Goal: Transaction & Acquisition: Purchase product/service

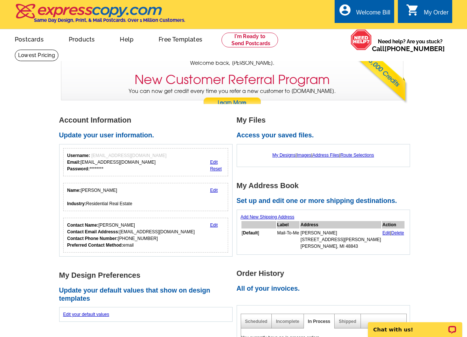
click at [430, 89] on div "Welcome back Bill My Account Logout local_phone Same Day Design, Print, & Mail …" at bounding box center [233, 50] width 467 height 100
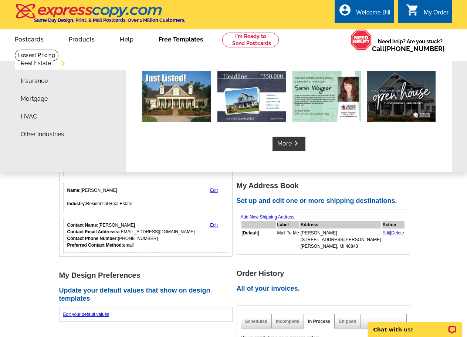
click at [189, 44] on link "Free Templates" at bounding box center [181, 38] width 68 height 17
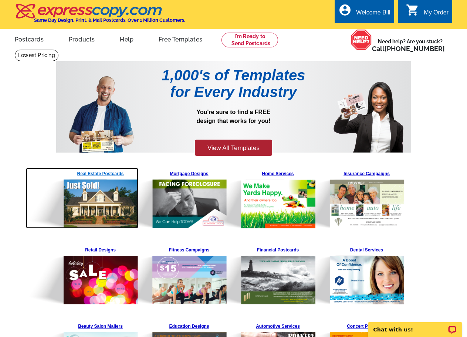
click at [111, 173] on img at bounding box center [82, 198] width 113 height 61
click at [95, 176] on img at bounding box center [82, 198] width 113 height 61
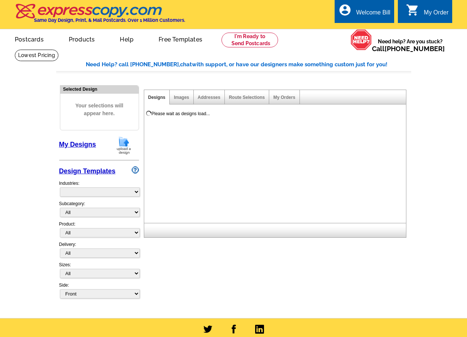
select select "785"
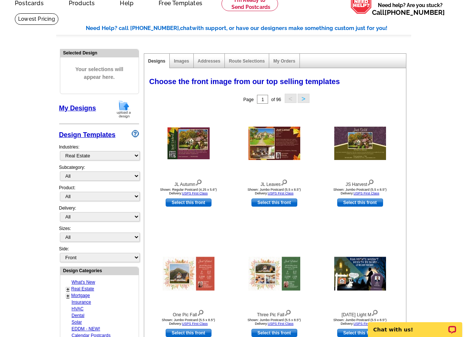
scroll to position [74, 0]
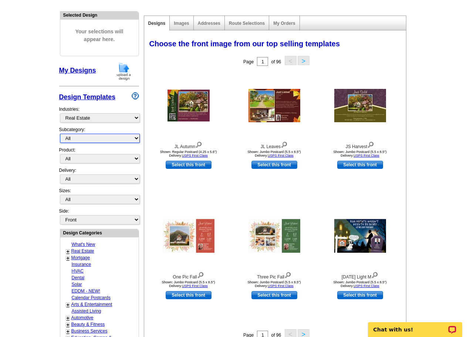
click at [102, 136] on select "All RE/MAX® Referrals Keller Williams® Berkshire Hathaway Home Services Century…" at bounding box center [100, 138] width 80 height 9
click at [60, 134] on select "All RE/MAX® Referrals Keller Williams® Berkshire Hathaway Home Services Century…" at bounding box center [100, 138] width 80 height 9
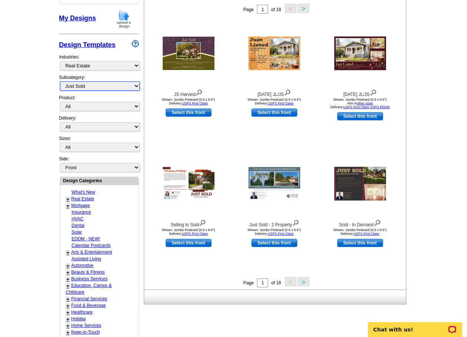
scroll to position [111, 0]
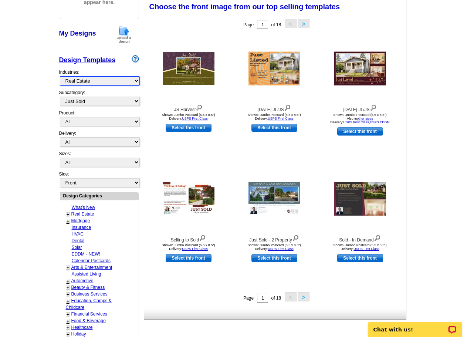
click at [90, 79] on select "What's New Real Estate Mortgage Insurance HVAC Dental Solar EDDM - NEW! Calenda…" at bounding box center [100, 80] width 80 height 9
click at [20, 146] on main "Need Help? call 800-260-5887, chat with support, or have our designers make som…" at bounding box center [233, 213] width 467 height 550
click at [86, 102] on select "All RE/MAX® Referrals Keller Williams® Berkshire Hathaway Home Services Century…" at bounding box center [100, 101] width 80 height 9
select select "793"
click at [60, 97] on select "All RE/MAX® Referrals Keller Williams® Berkshire Hathaway Home Services Century…" at bounding box center [100, 101] width 80 height 9
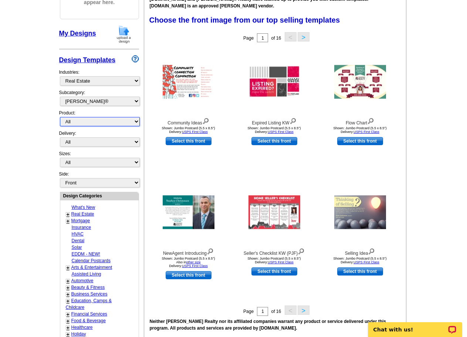
click at [82, 126] on select "All Postcards Letters and flyers Business Cards Door Hangers Greeting Cards" at bounding box center [100, 121] width 80 height 9
select select "1"
click at [60, 117] on select "All Postcards Letters and flyers Business Cards Door Hangers Greeting Cards" at bounding box center [100, 121] width 80 height 9
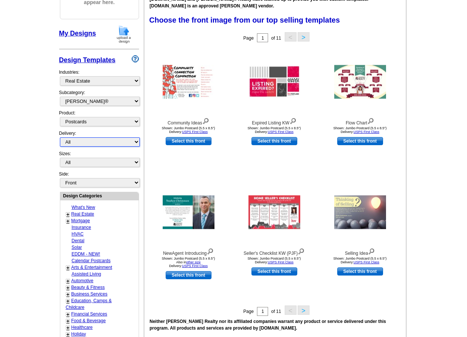
click at [74, 143] on select "All First Class Mail Shipped to Me EDDM Save 66% on Postage" at bounding box center [100, 141] width 80 height 9
click at [34, 162] on main "Need Help? call 800-260-5887, chat with support, or have our designers make som…" at bounding box center [233, 213] width 467 height 550
click at [421, 125] on main "Need Help? call 800-260-5887, chat with support, or have our designers make som…" at bounding box center [233, 213] width 467 height 550
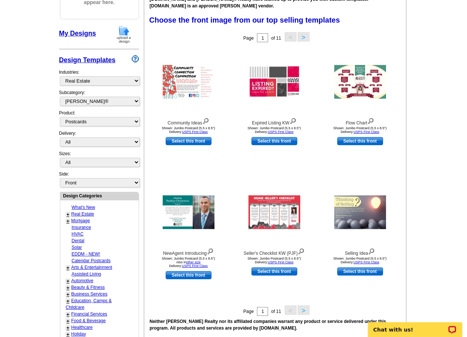
click at [452, 181] on main "Need Help? call 800-260-5887, chat with support, or have our designers make som…" at bounding box center [233, 213] width 467 height 550
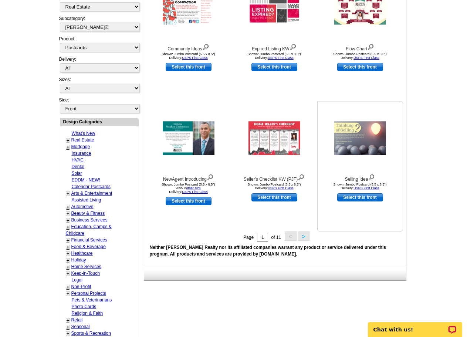
scroll to position [0, 0]
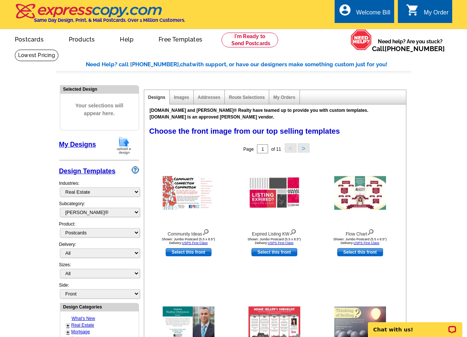
click at [304, 149] on button ">" at bounding box center [304, 147] width 12 height 9
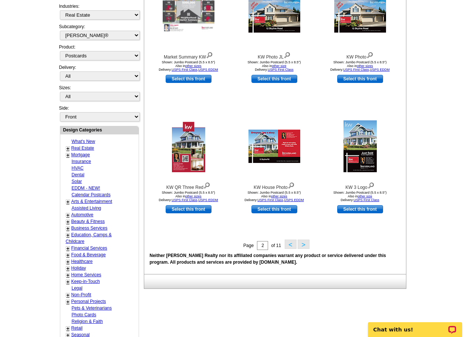
scroll to position [185, 0]
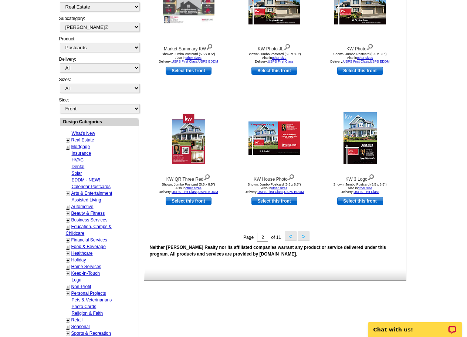
click at [304, 238] on button ">" at bounding box center [304, 235] width 12 height 9
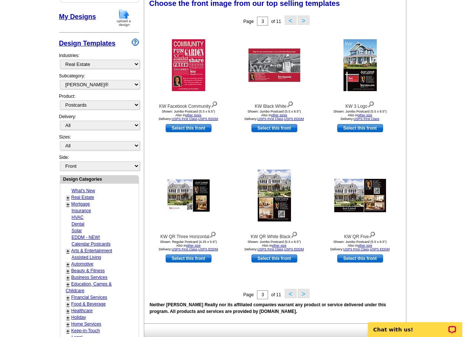
scroll to position [123, 0]
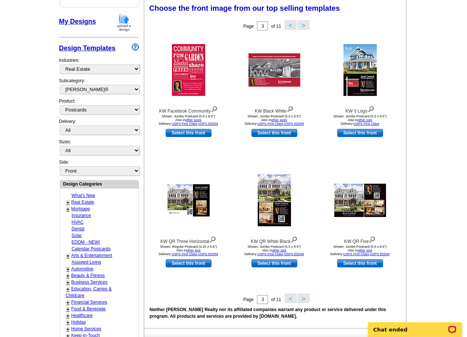
click at [435, 172] on main "Need Help? call 800-260-5887, chat with support, or have our designers make som…" at bounding box center [233, 201] width 467 height 550
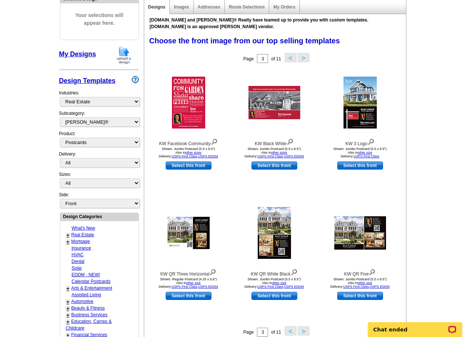
scroll to position [111, 0]
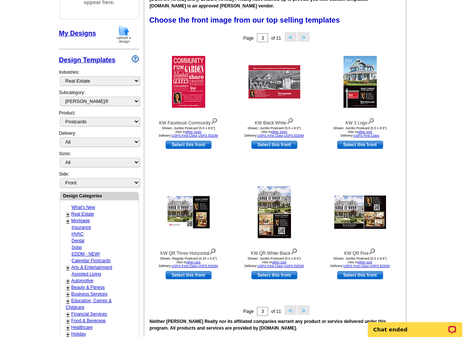
click at [293, 39] on button "<" at bounding box center [291, 36] width 12 height 9
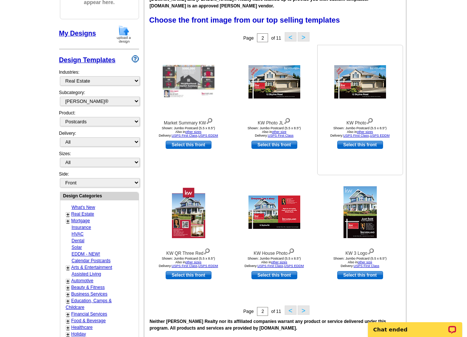
click at [364, 145] on link "Select this front" at bounding box center [360, 145] width 46 height 8
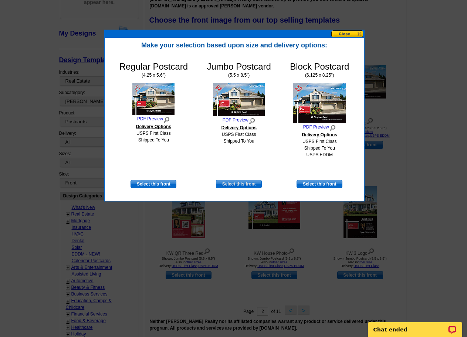
click at [243, 185] on link "Select this front" at bounding box center [239, 184] width 46 height 8
select select "2"
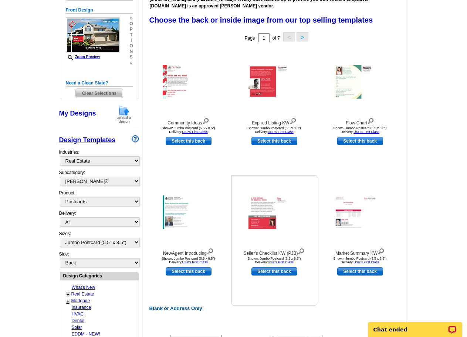
click at [275, 214] on img at bounding box center [275, 212] width 52 height 34
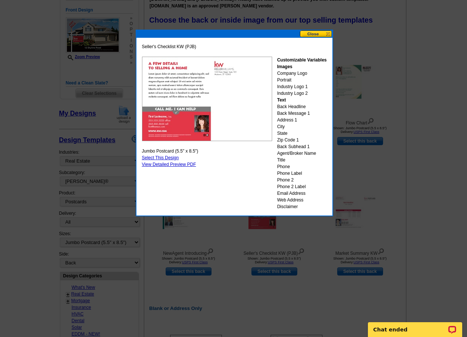
click at [170, 158] on link "Select This Design" at bounding box center [160, 157] width 37 height 5
select select "front"
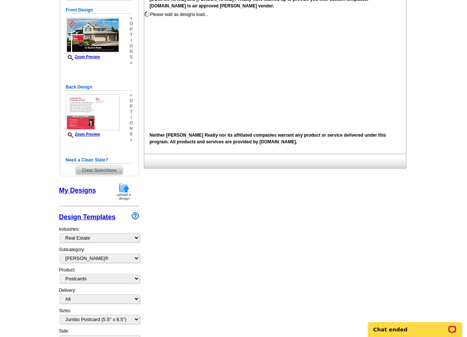
scroll to position [0, 0]
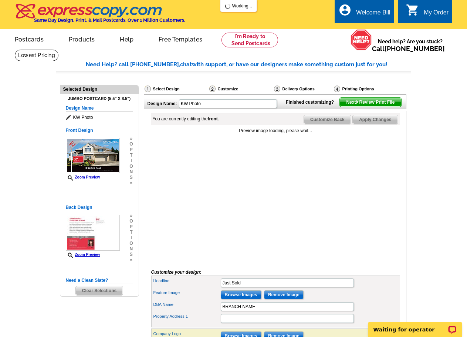
click at [236, 205] on div "Preview image loading, please wait..." at bounding box center [275, 194] width 249 height 135
click at [277, 134] on div "Preview image loading, please wait..." at bounding box center [275, 130] width 249 height 7
click at [160, 171] on div "Preview image loading, please wait..." at bounding box center [275, 194] width 249 height 135
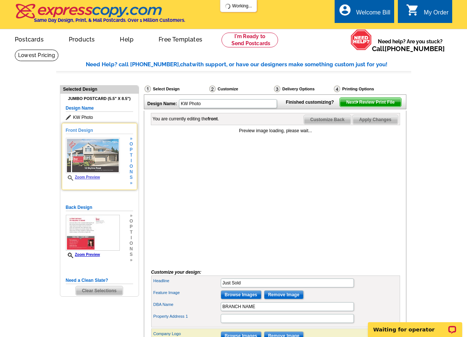
click at [99, 160] on img at bounding box center [93, 156] width 54 height 36
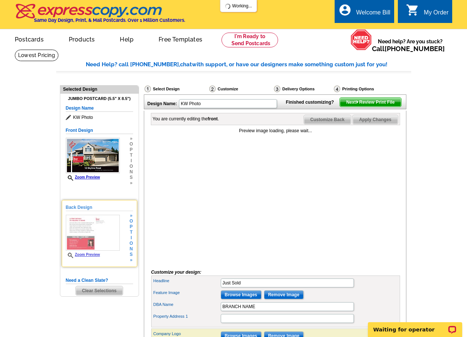
click at [101, 218] on img at bounding box center [93, 232] width 54 height 36
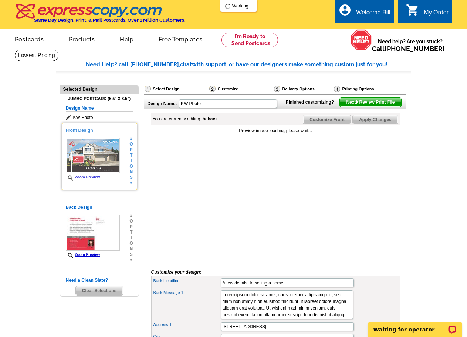
click at [105, 168] on img at bounding box center [93, 156] width 54 height 36
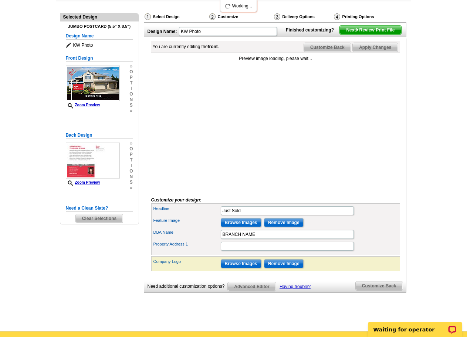
scroll to position [74, 0]
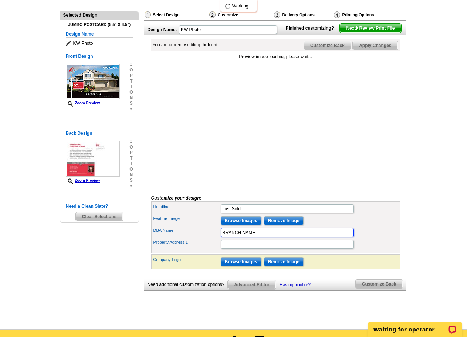
drag, startPoint x: 260, startPoint y: 244, endPoint x: 217, endPoint y: 245, distance: 42.5
click at [217, 238] on div "DBA Name BRANCH NAME" at bounding box center [276, 232] width 246 height 12
type input "KW Living Brighton"
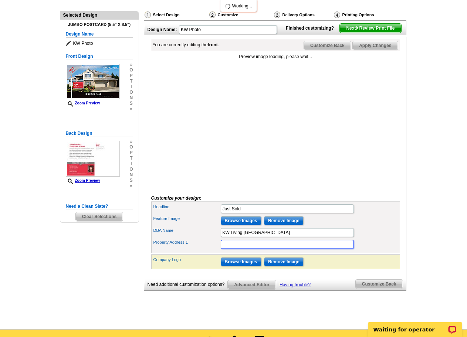
click at [229, 249] on input "Property Address 1" at bounding box center [287, 244] width 133 height 9
click at [276, 249] on input "Property Address 1" at bounding box center [287, 244] width 133 height 9
type input "1"
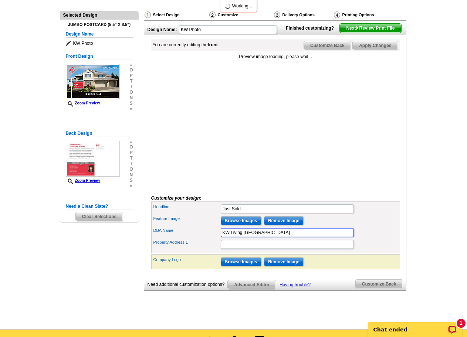
click at [298, 237] on input "KW Living Brighton" at bounding box center [287, 232] width 133 height 9
click at [230, 237] on input "KW Living" at bounding box center [287, 232] width 133 height 9
type input "KW Realty Living"
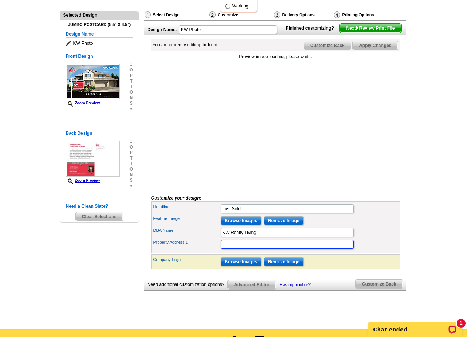
click at [311, 249] on input "Property Address 1" at bounding box center [287, 244] width 133 height 9
type input "309 E Grand River Ave, Howell, MI 48843"
click at [379, 238] on div "DBA Name KW Realty Living" at bounding box center [276, 232] width 246 height 12
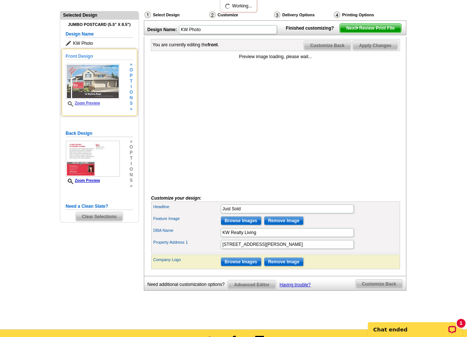
click at [97, 91] on img at bounding box center [93, 82] width 54 height 36
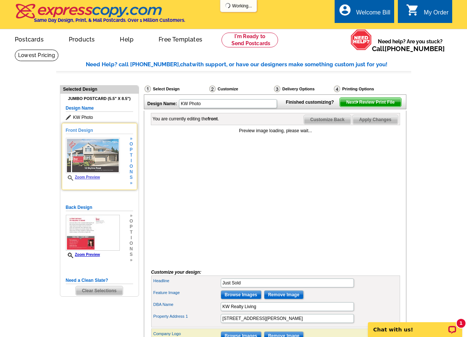
click at [112, 165] on img at bounding box center [93, 156] width 54 height 36
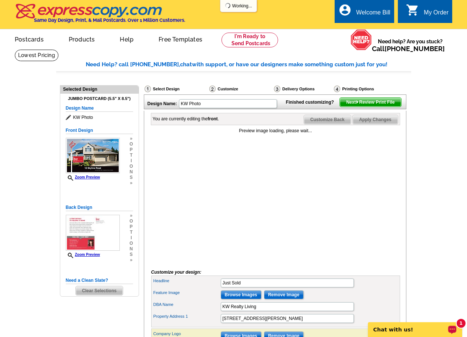
click at [416, 331] on p "Chat with us!" at bounding box center [410, 329] width 73 height 6
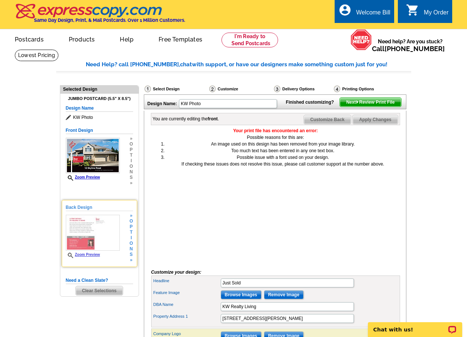
click at [90, 233] on img at bounding box center [93, 232] width 54 height 36
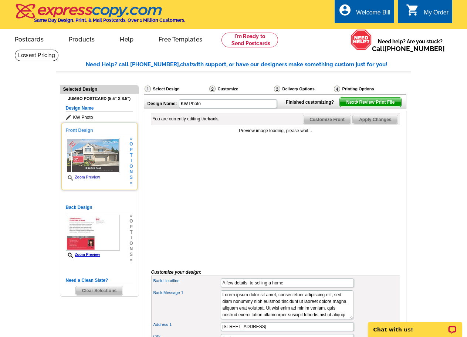
click at [78, 157] on img at bounding box center [93, 156] width 54 height 36
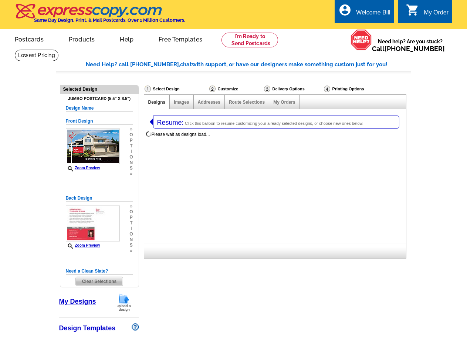
select select
select select "1"
select select "2"
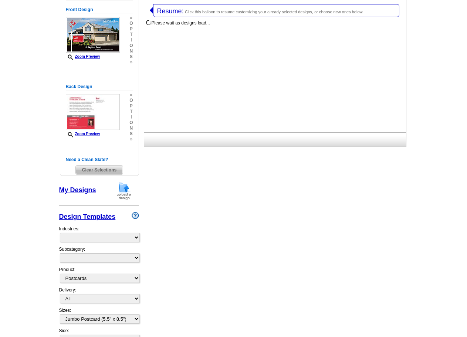
select select "785"
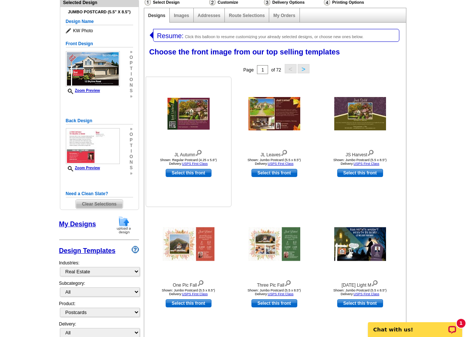
scroll to position [74, 0]
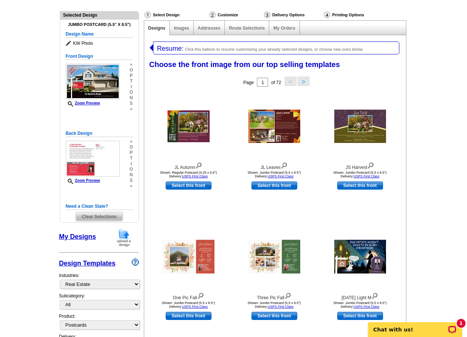
click at [99, 217] on span "Clear Selections" at bounding box center [99, 216] width 47 height 9
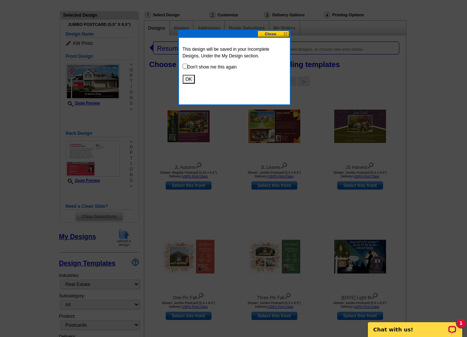
click at [191, 80] on button "OK" at bounding box center [189, 79] width 12 height 9
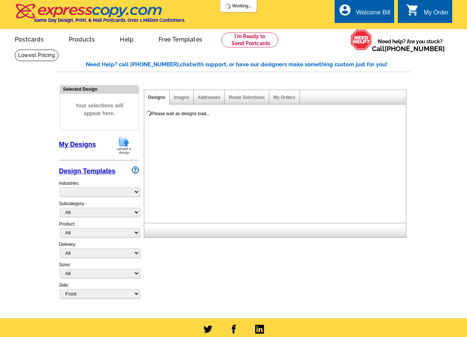
select select "785"
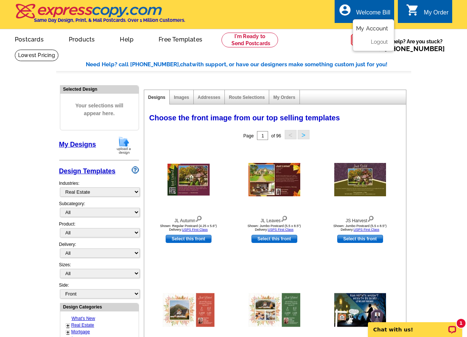
click at [364, 26] on link "My Account" at bounding box center [372, 28] width 32 height 7
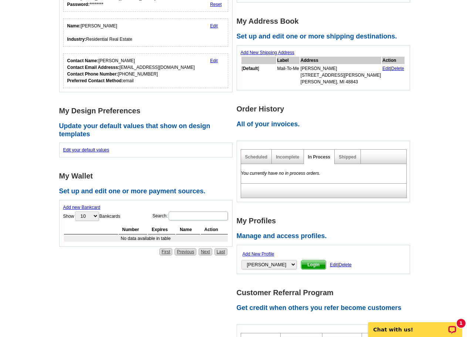
scroll to position [111, 0]
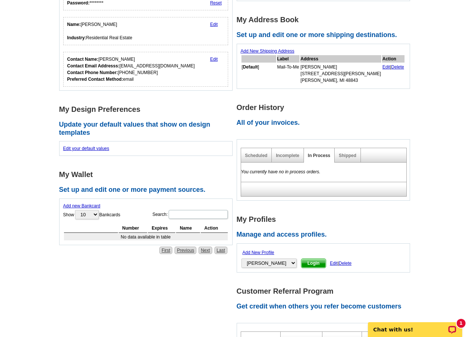
click at [293, 159] on div "Incomplete" at bounding box center [288, 155] width 32 height 14
click at [290, 153] on link "Incomplete" at bounding box center [287, 155] width 23 height 5
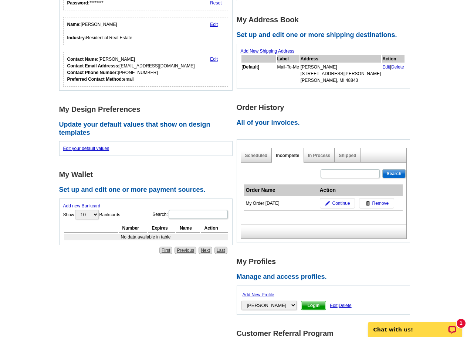
click at [266, 153] on div "Scheduled" at bounding box center [256, 155] width 31 height 14
click at [383, 203] on span "Remove" at bounding box center [380, 203] width 17 height 7
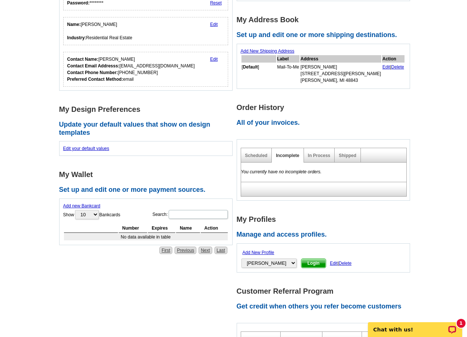
scroll to position [0, 0]
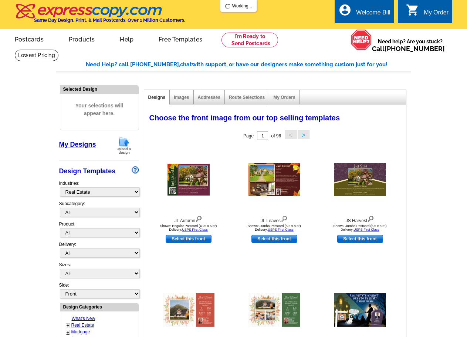
select select "785"
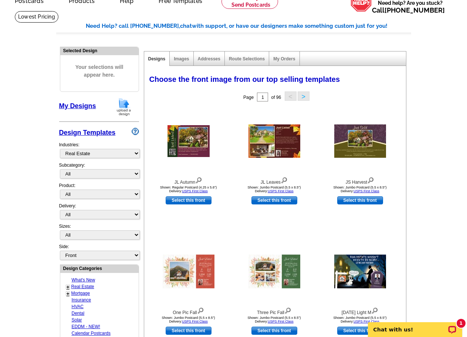
scroll to position [74, 0]
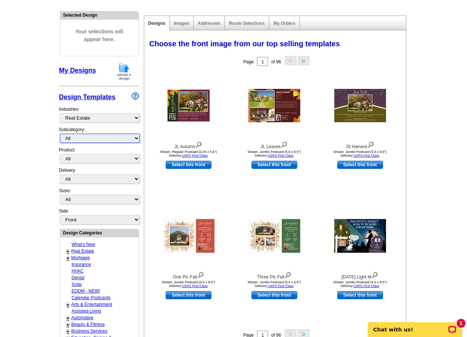
click at [85, 138] on select "All RE/MAX® Referrals Keller Williams® Berkshire Hathaway Home Services Century…" at bounding box center [100, 138] width 80 height 9
select select "793"
click at [60, 134] on select "All RE/MAX® Referrals Keller Williams® Berkshire Hathaway Home Services Century…" at bounding box center [100, 138] width 80 height 9
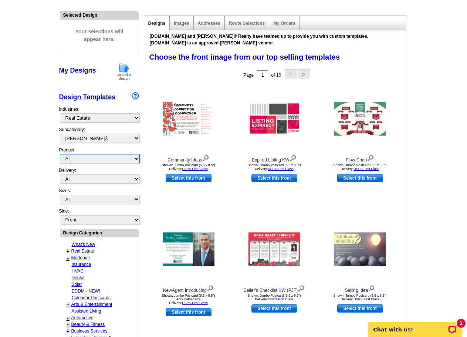
click at [75, 159] on select "All Postcards Letters and flyers Business Cards Door Hangers Greeting Cards" at bounding box center [100, 158] width 80 height 9
select select "1"
click at [60, 154] on select "All Postcards Letters and flyers Business Cards Door Hangers Greeting Cards" at bounding box center [100, 158] width 80 height 9
click at [303, 78] on button ">" at bounding box center [304, 73] width 12 height 9
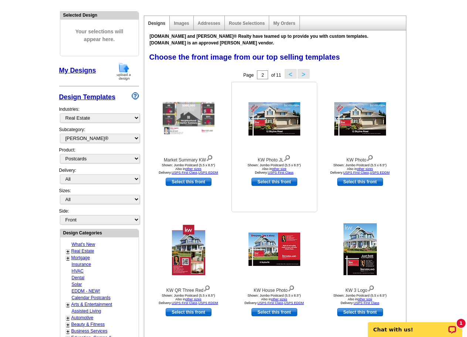
click at [274, 180] on link "Select this front" at bounding box center [274, 182] width 46 height 8
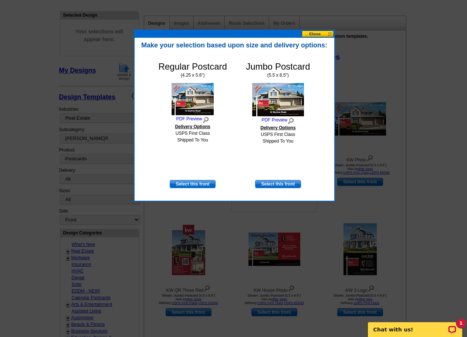
click at [274, 180] on link "Select this front" at bounding box center [278, 184] width 46 height 8
select select "2"
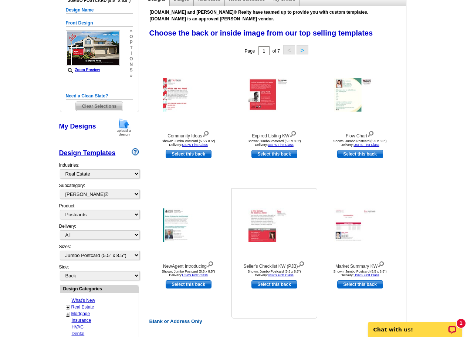
scroll to position [111, 0]
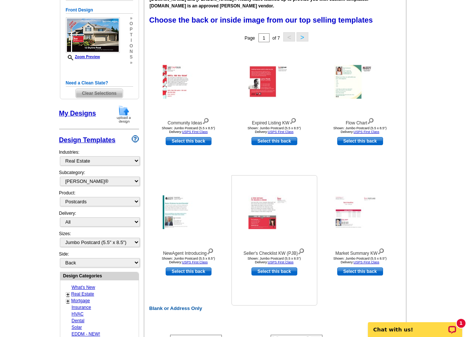
click at [274, 271] on link "Select this back" at bounding box center [274, 271] width 46 height 8
select select "front"
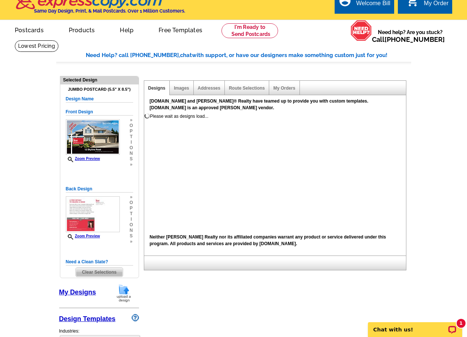
scroll to position [0, 0]
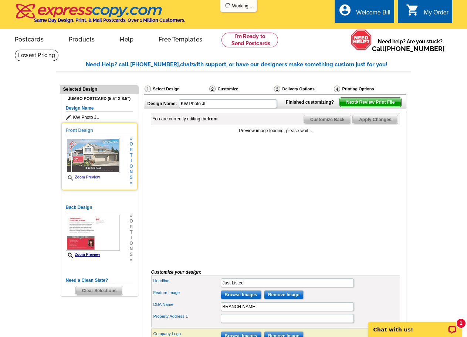
click at [88, 131] on h5 "Front Design" at bounding box center [99, 130] width 67 height 7
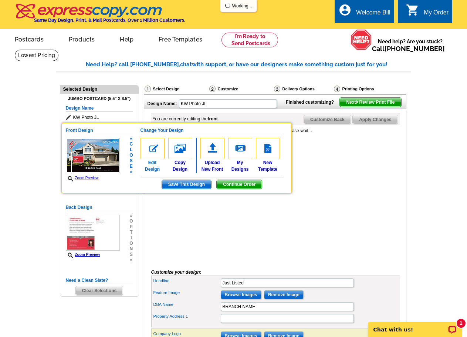
click at [154, 149] on img at bounding box center [153, 148] width 24 height 21
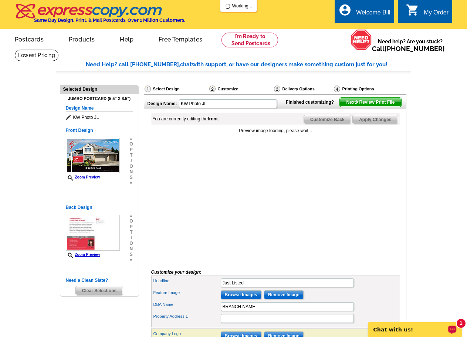
click at [412, 331] on p "Chat with us!" at bounding box center [410, 329] width 73 height 6
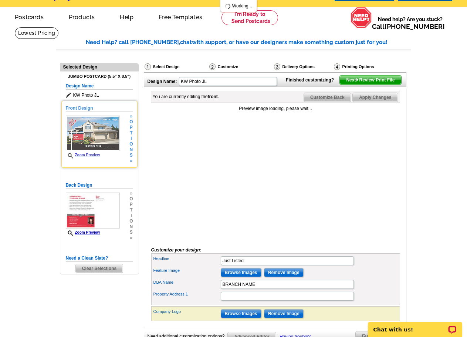
scroll to position [15, 0]
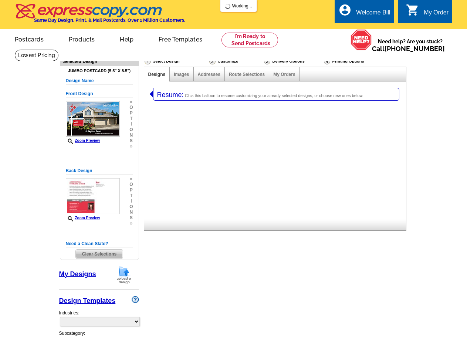
select select "1"
select select "2"
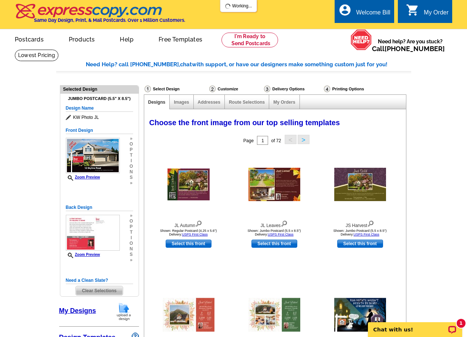
select select "785"
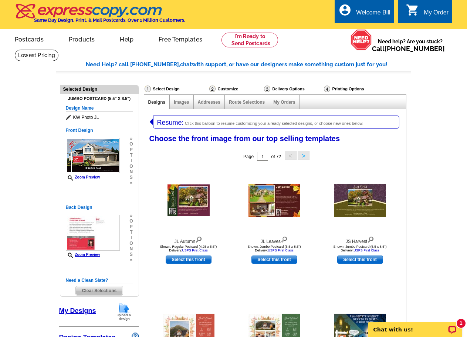
click at [258, 122] on span "Click this balloon to resume customizing your already selected designs, or choo…" at bounding box center [274, 123] width 179 height 4
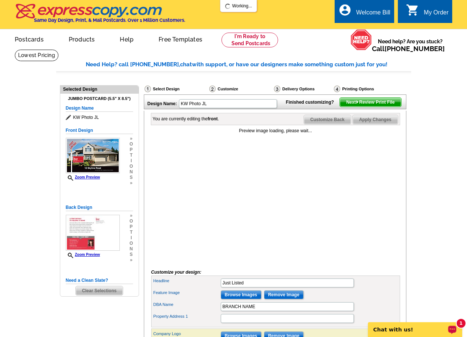
click at [429, 327] on p "Chat with us!" at bounding box center [410, 329] width 73 height 6
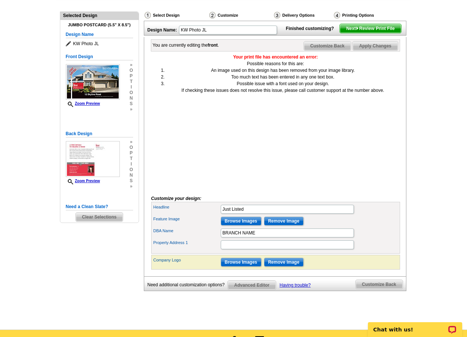
scroll to position [74, 0]
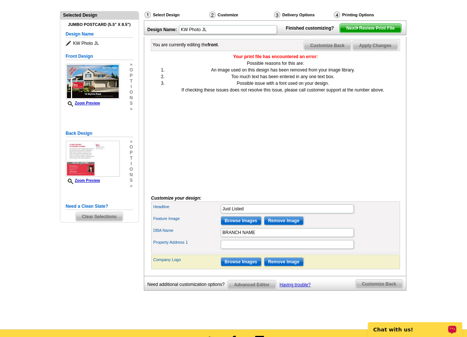
click at [422, 333] on div "Chat with us!" at bounding box center [415, 329] width 94 height 15
drag, startPoint x: 386, startPoint y: 102, endPoint x: 231, endPoint y: 68, distance: 158.3
click at [231, 68] on div "Your print file has encountered an error: Possible reasons for this are: An ima…" at bounding box center [275, 120] width 249 height 135
copy div "Your print file has encountered an error: Possible reasons for this are: An ima…"
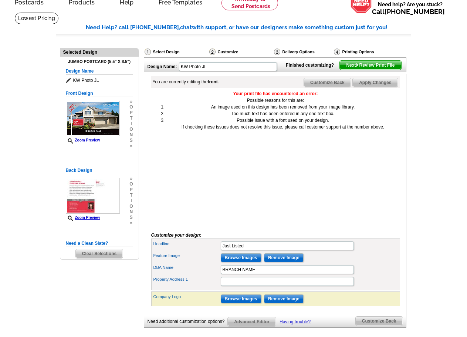
scroll to position [0, 0]
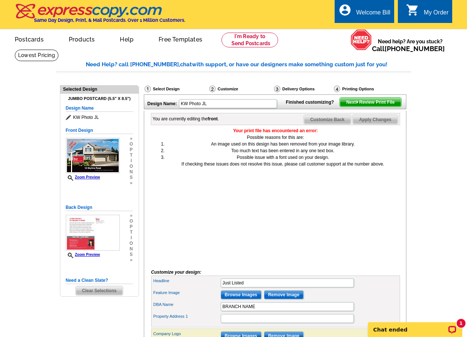
click at [439, 149] on main "Need Help? call [PHONE_NUMBER], chat with support, or have our designers make s…" at bounding box center [233, 226] width 467 height 354
